Goal: Navigation & Orientation: Understand site structure

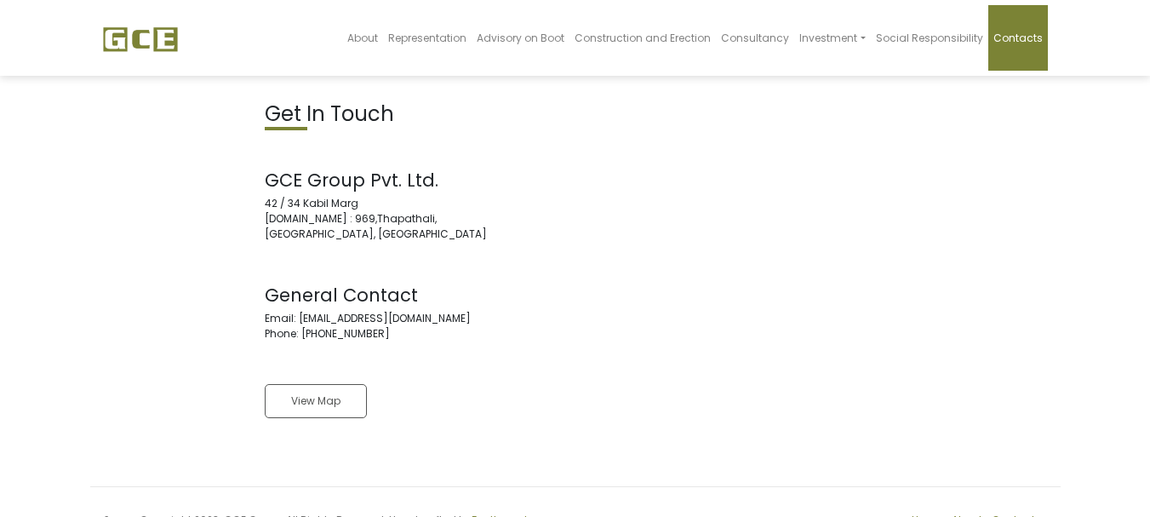
click at [798, 186] on div "Get In Touch GCE Group Pvt. Ltd. 42 / 34 Kabil Marg P.O.Box : 969,Thapathali, K…" at bounding box center [575, 272] width 970 height 341
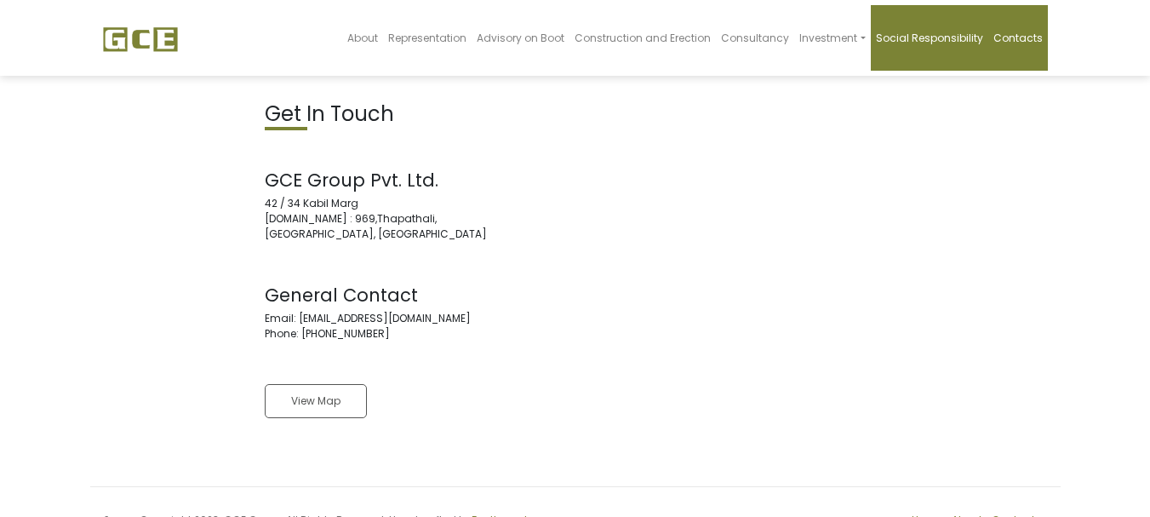
click at [935, 24] on link "Social Responsibility" at bounding box center [929, 38] width 117 height 66
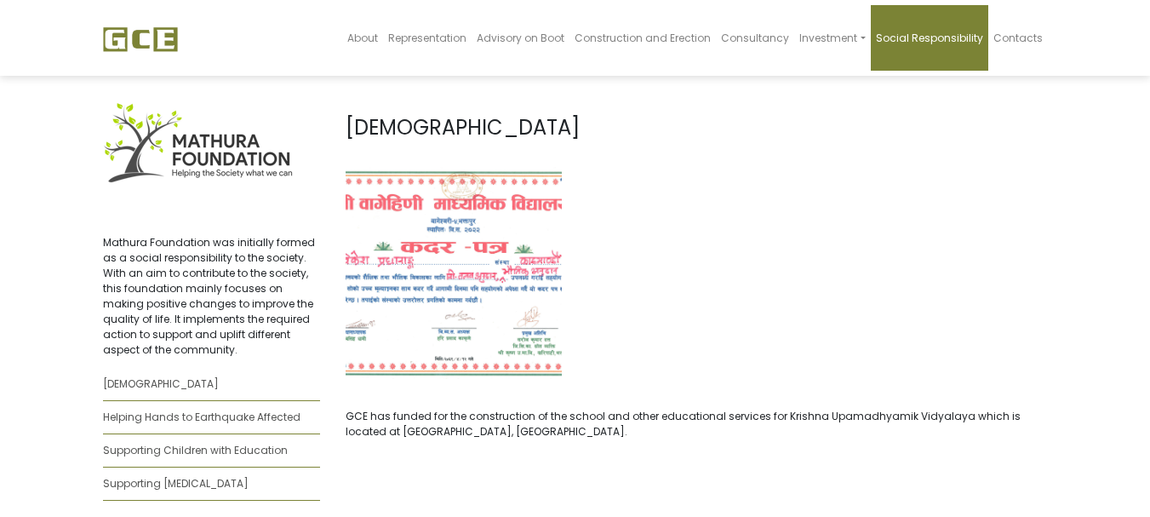
click at [682, 284] on div at bounding box center [697, 272] width 728 height 213
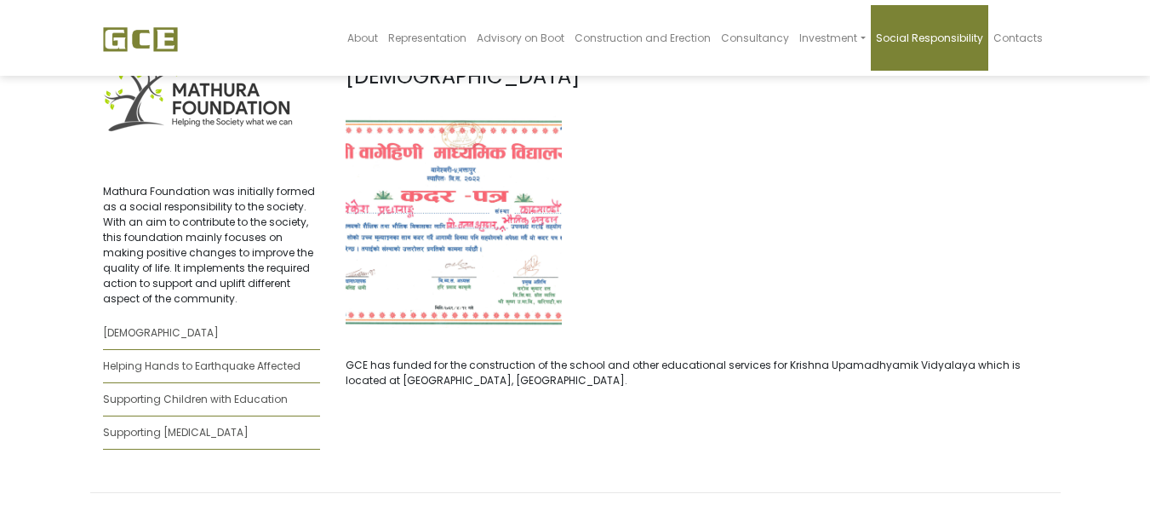
scroll to position [112, 0]
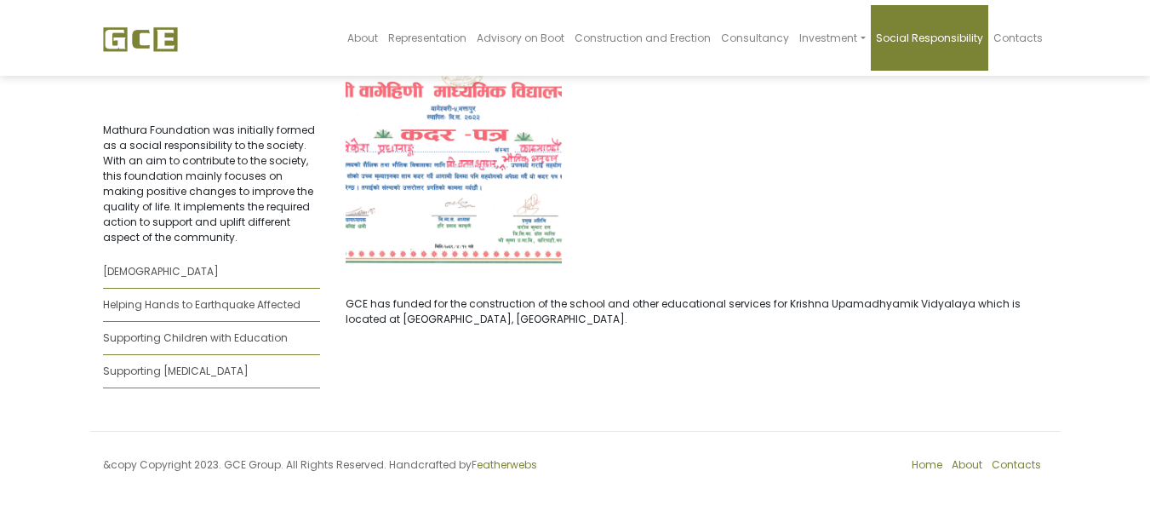
click at [1141, 317] on body "About Representation Advisory on Boot Construction and Erection Consultancy Inv…" at bounding box center [575, 212] width 1150 height 591
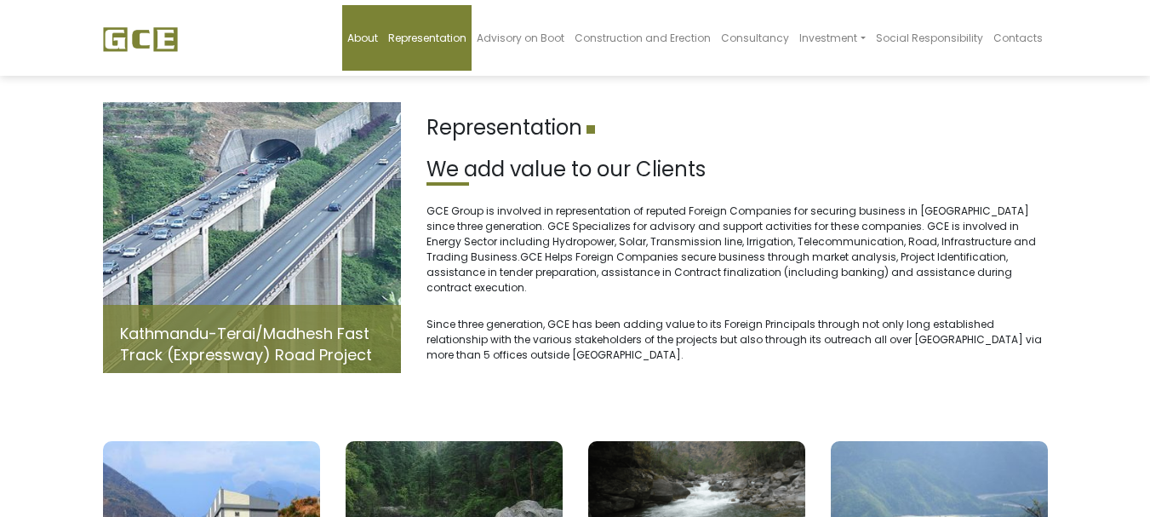
click at [378, 37] on span "About" at bounding box center [362, 38] width 31 height 14
